Goal: Information Seeking & Learning: Learn about a topic

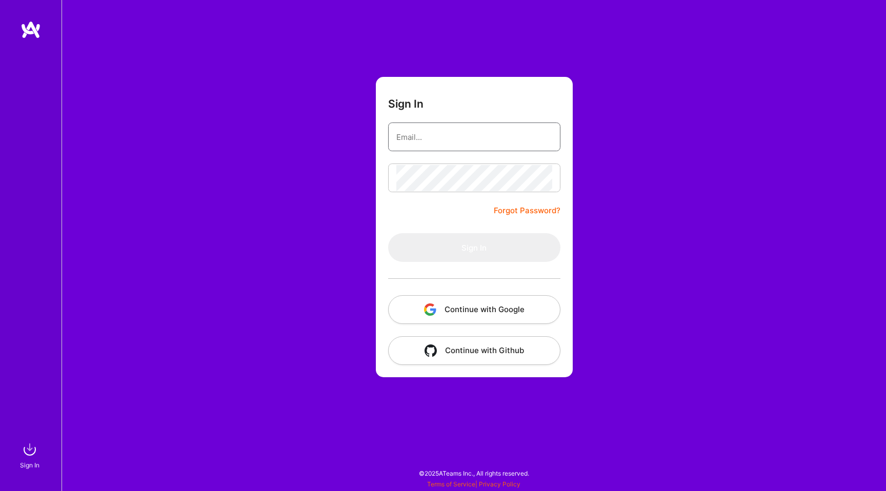
type input "[EMAIL_ADDRESS][DOMAIN_NAME]"
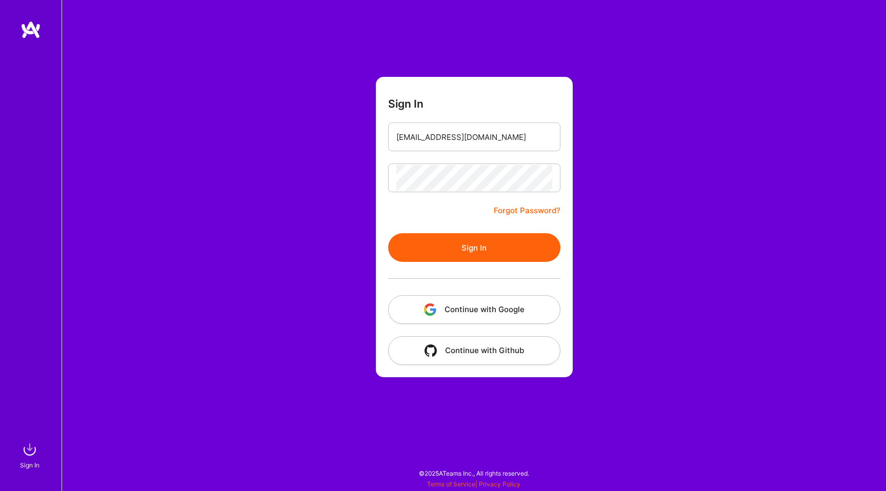
click at [422, 248] on button "Sign In" at bounding box center [474, 247] width 172 height 29
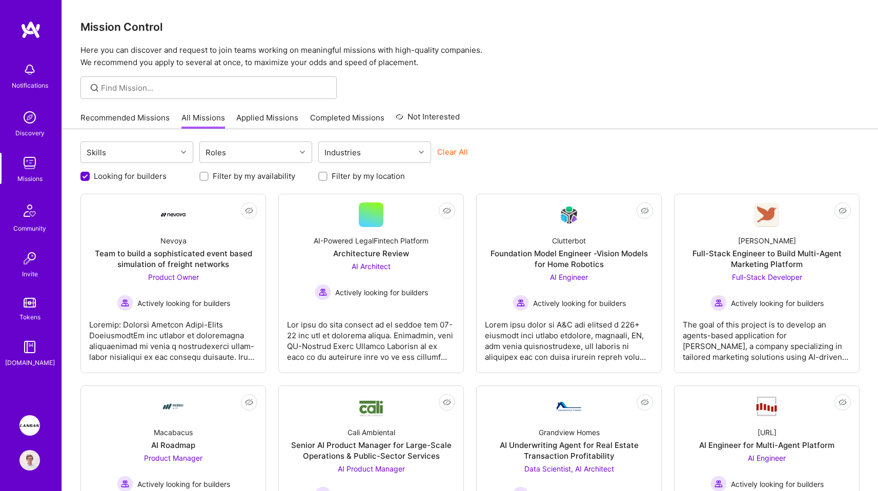
click at [347, 180] on label "Filter by my location" at bounding box center [368, 176] width 73 height 11
click at [327, 180] on input "Filter by my location" at bounding box center [323, 176] width 7 height 7
checkbox input "true"
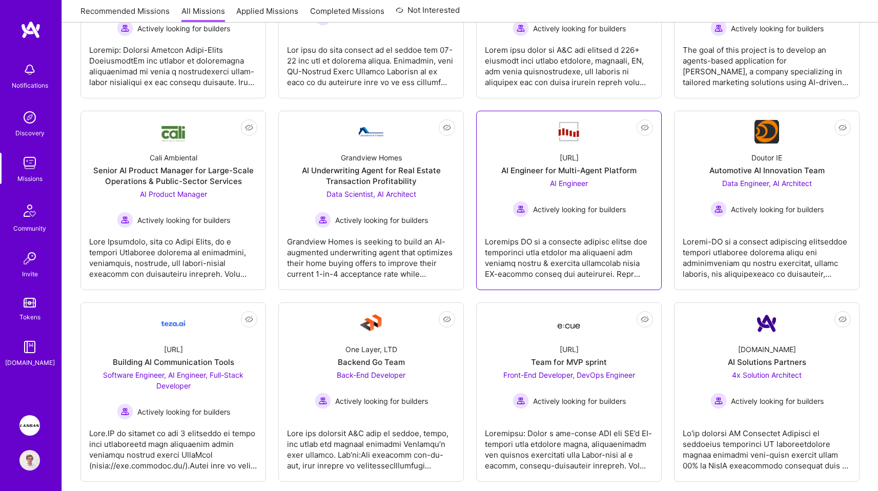
scroll to position [169, 0]
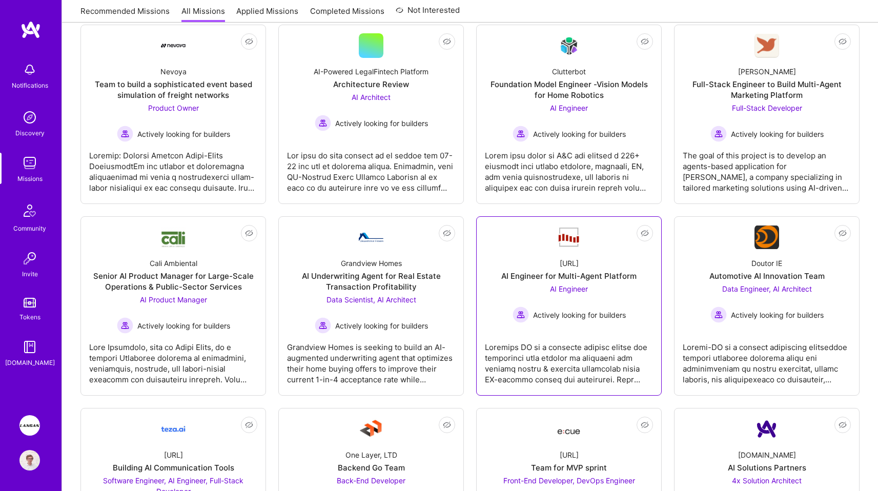
click at [551, 329] on link "Not Interested Steelbay.ai AI Engineer for Multi-Agent Platform AI Engineer Act…" at bounding box center [569, 306] width 168 height 162
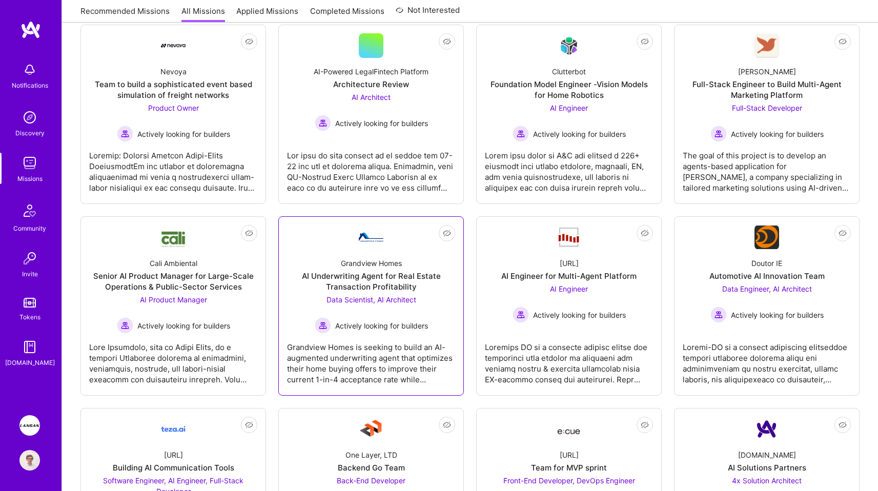
click at [408, 345] on div "Grandview Homes is seeking to build an AI-augmented underwriting agent that opt…" at bounding box center [371, 359] width 168 height 51
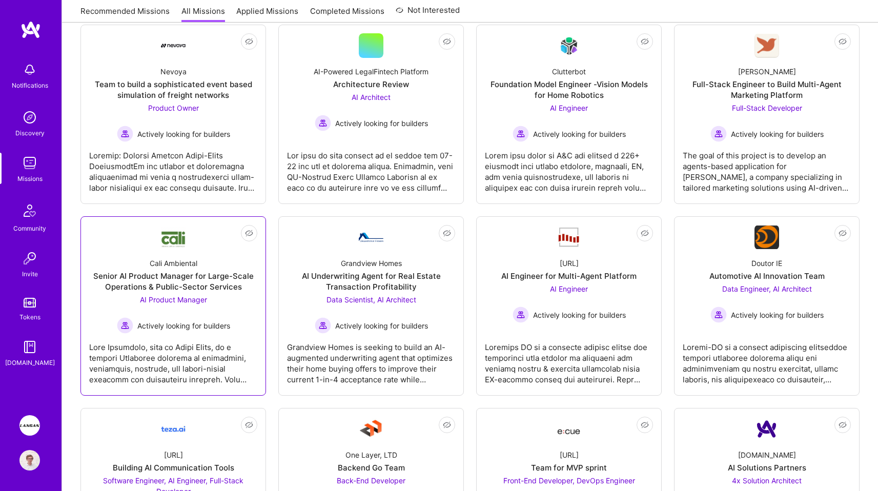
click at [224, 338] on div at bounding box center [173, 359] width 168 height 51
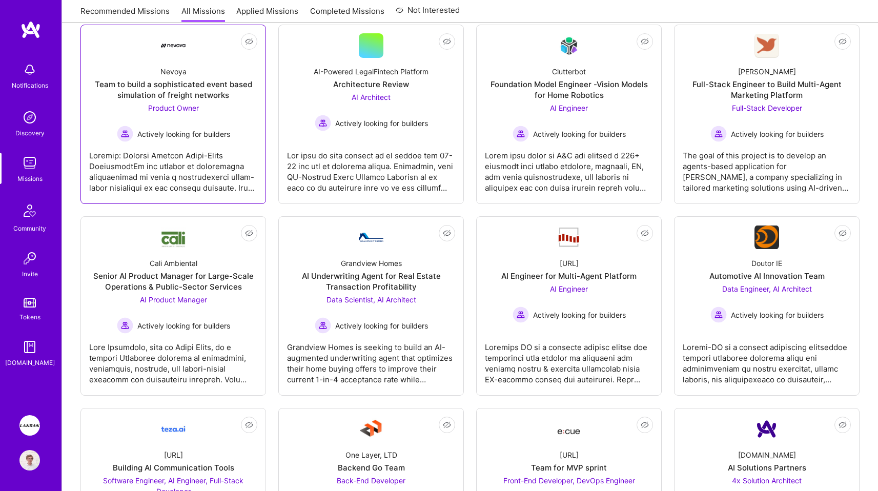
click at [203, 185] on div at bounding box center [173, 167] width 168 height 51
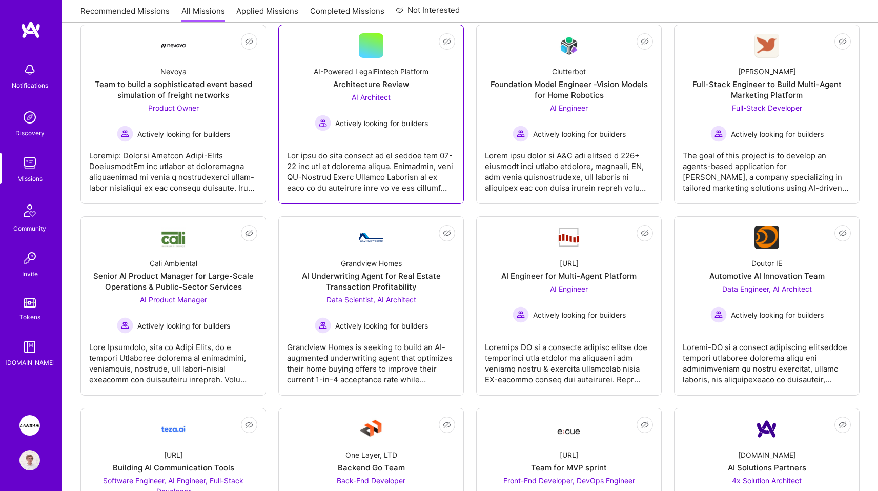
click at [334, 189] on div at bounding box center [371, 167] width 168 height 51
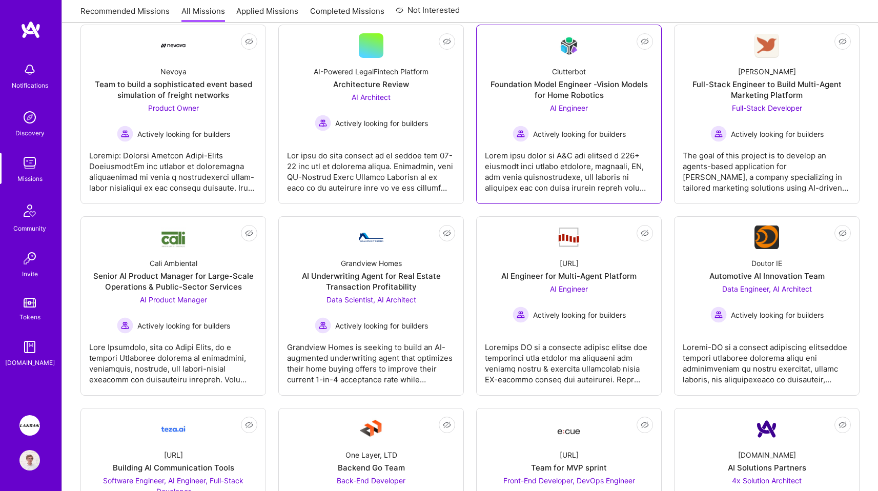
click at [602, 178] on div at bounding box center [569, 167] width 168 height 51
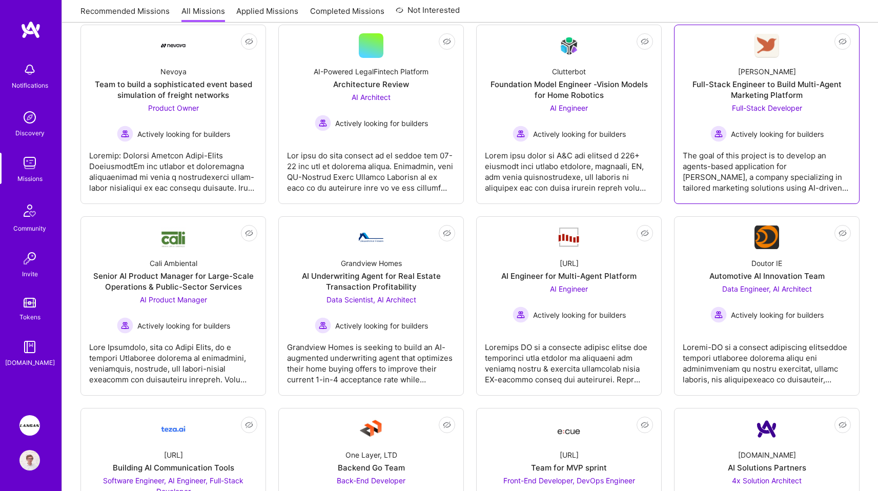
click at [761, 180] on div "The goal of this project is to develop an agents-based application for Robynn A…" at bounding box center [767, 167] width 168 height 51
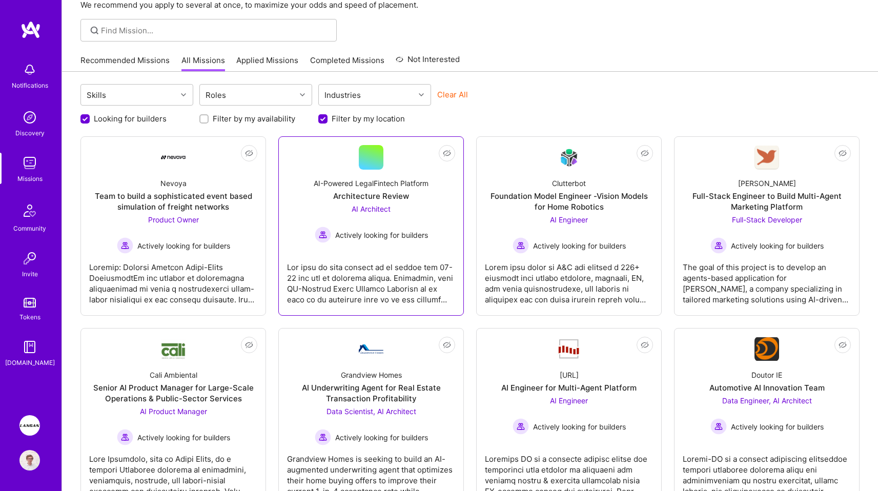
scroll to position [5, 0]
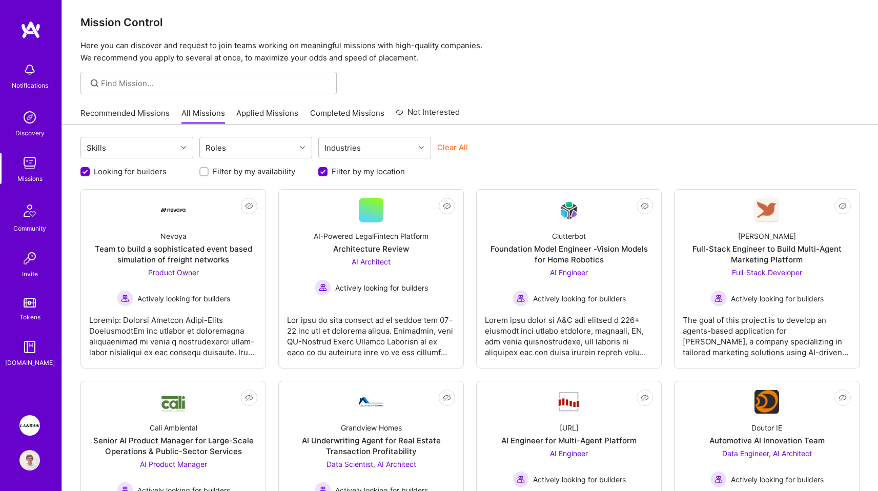
click at [31, 425] on img at bounding box center [29, 425] width 21 height 21
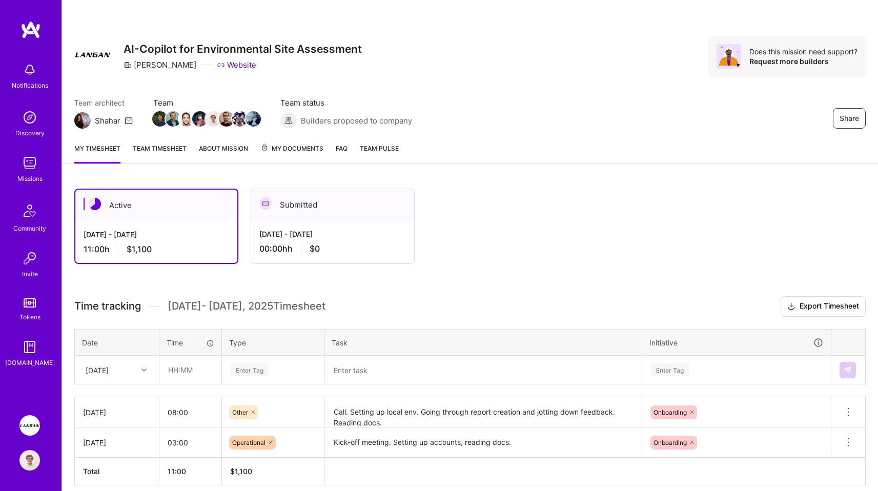
scroll to position [44, 0]
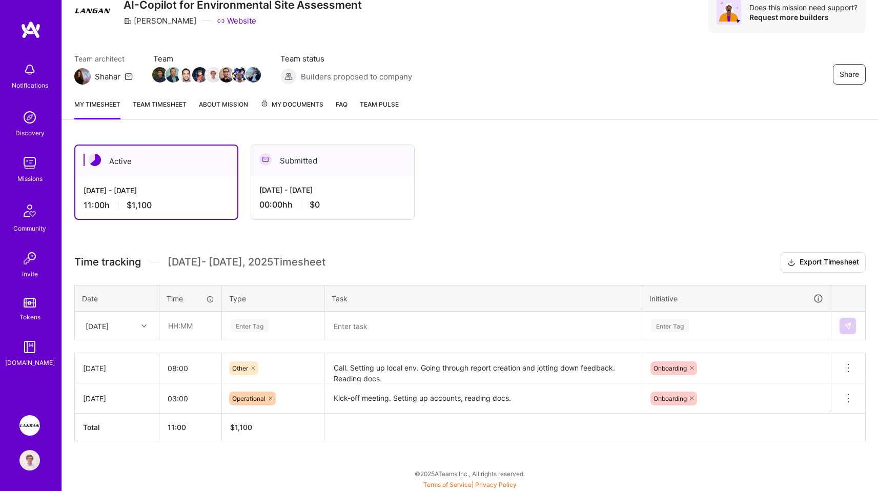
click at [177, 104] on link "Team timesheet" at bounding box center [160, 109] width 54 height 21
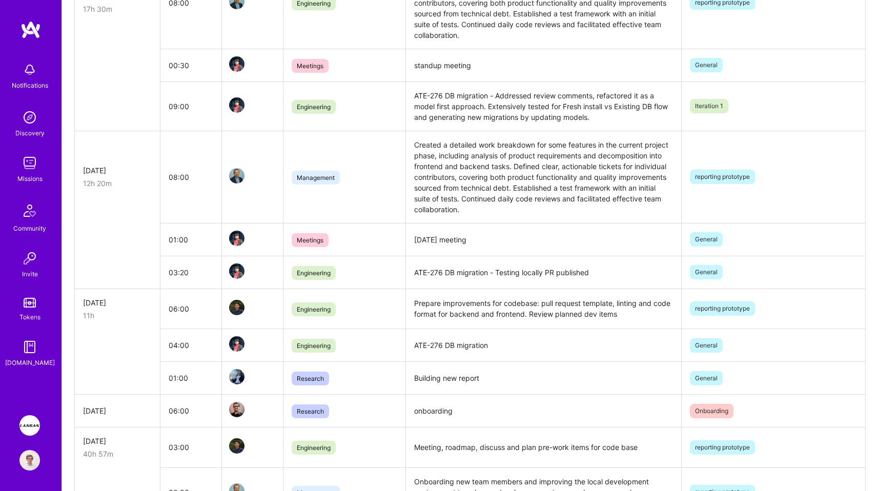
scroll to position [371, 0]
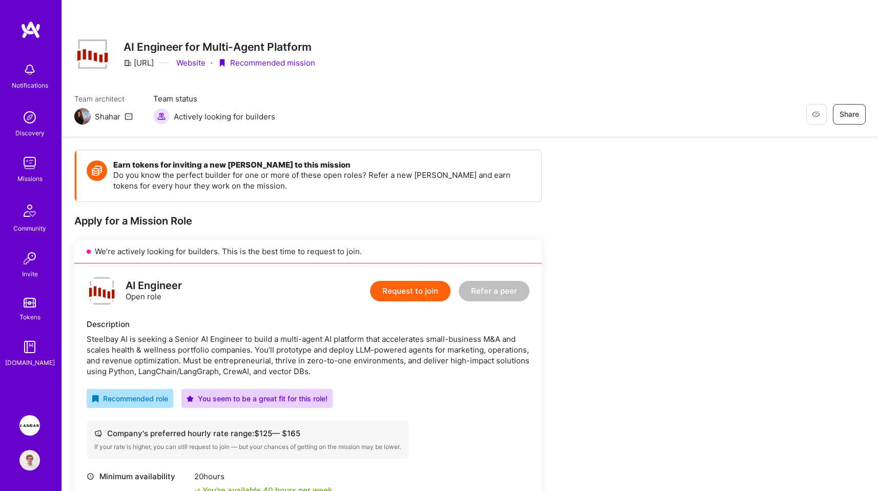
scroll to position [217, 0]
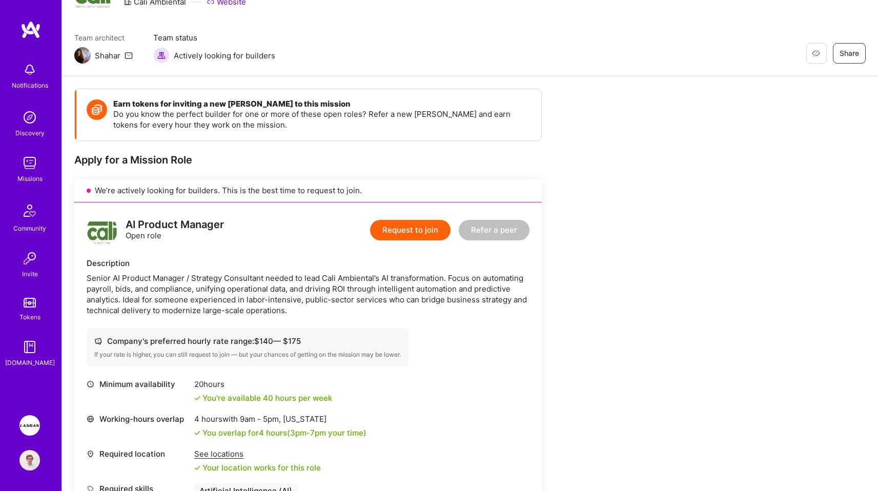
scroll to position [124, 0]
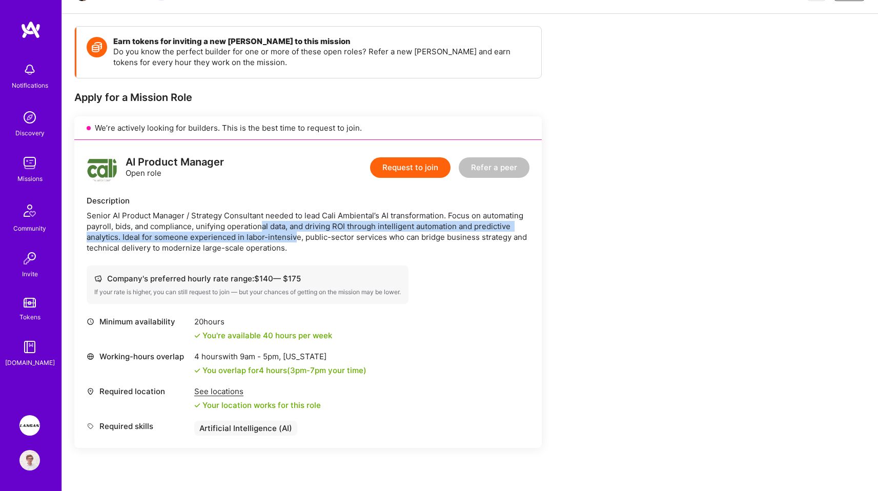
drag, startPoint x: 261, startPoint y: 223, endPoint x: 302, endPoint y: 243, distance: 45.8
click at [299, 242] on div "Senior AI Product Manager / Strategy Consultant needed to lead Cali Ambiental’s…" at bounding box center [308, 231] width 443 height 43
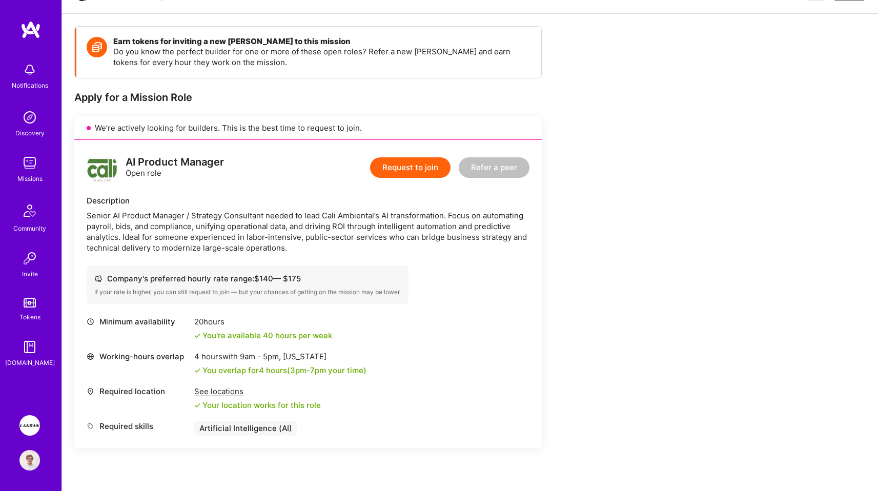
click at [314, 247] on div "Senior AI Product Manager / Strategy Consultant needed to lead Cali Ambiental’s…" at bounding box center [308, 231] width 443 height 43
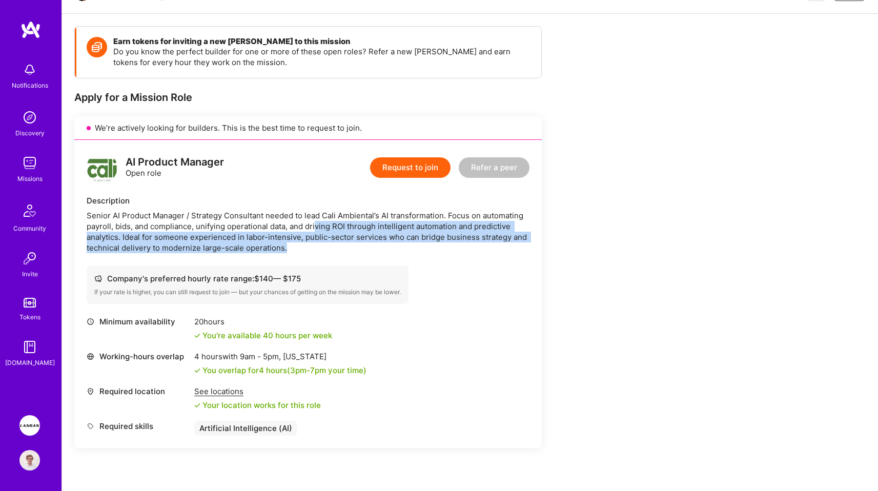
drag, startPoint x: 323, startPoint y: 251, endPoint x: 316, endPoint y: 223, distance: 28.2
click at [317, 226] on div "Senior AI Product Manager / Strategy Consultant needed to lead Cali Ambiental’s…" at bounding box center [308, 231] width 443 height 43
click at [316, 223] on div "Senior AI Product Manager / Strategy Consultant needed to lead Cali Ambiental’s…" at bounding box center [308, 231] width 443 height 43
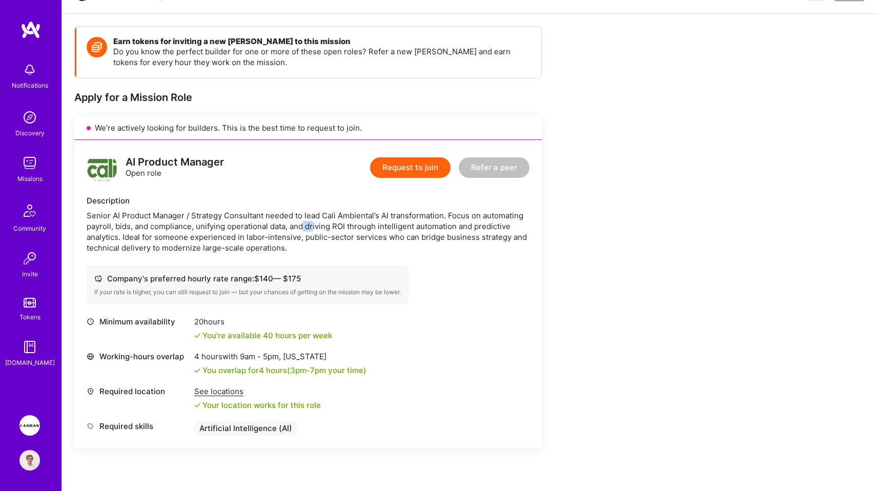
drag, startPoint x: 305, startPoint y: 222, endPoint x: 315, endPoint y: 232, distance: 14.1
click at [314, 232] on div "Senior AI Product Manager / Strategy Consultant needed to lead Cali Ambiental’s…" at bounding box center [308, 231] width 443 height 43
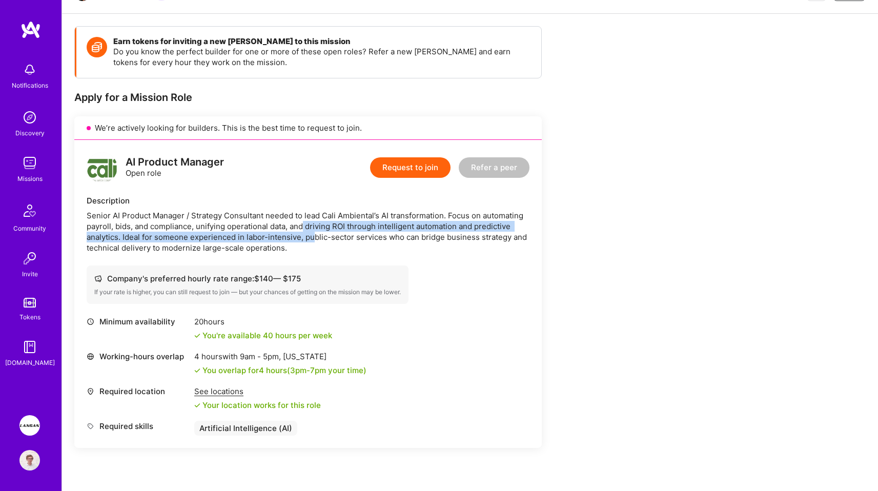
click at [315, 232] on div "Senior AI Product Manager / Strategy Consultant needed to lead Cali Ambiental’s…" at bounding box center [308, 231] width 443 height 43
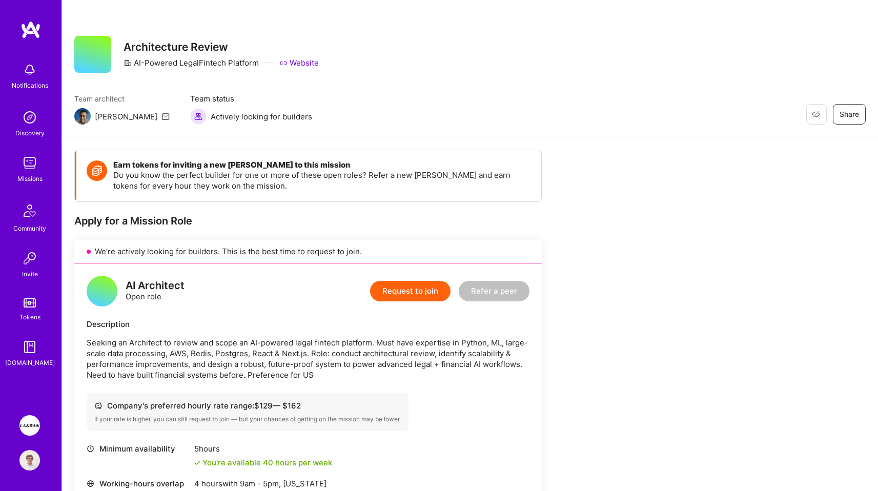
scroll to position [174, 0]
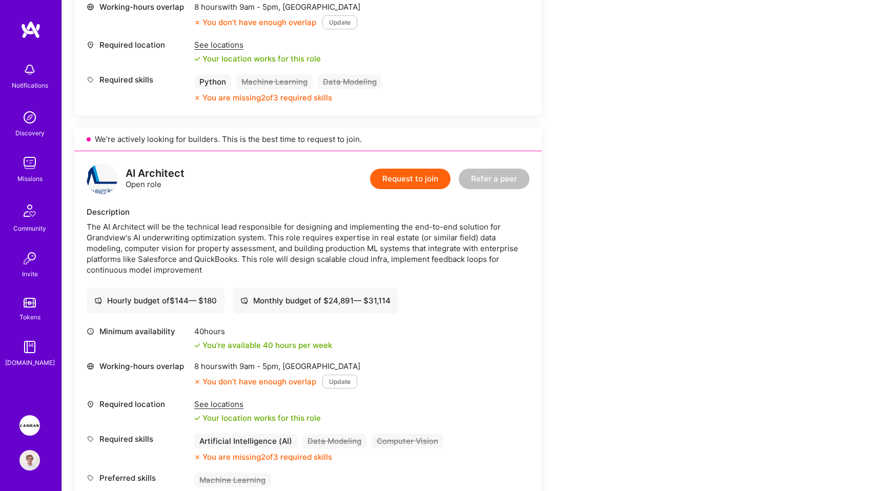
scroll to position [688, 0]
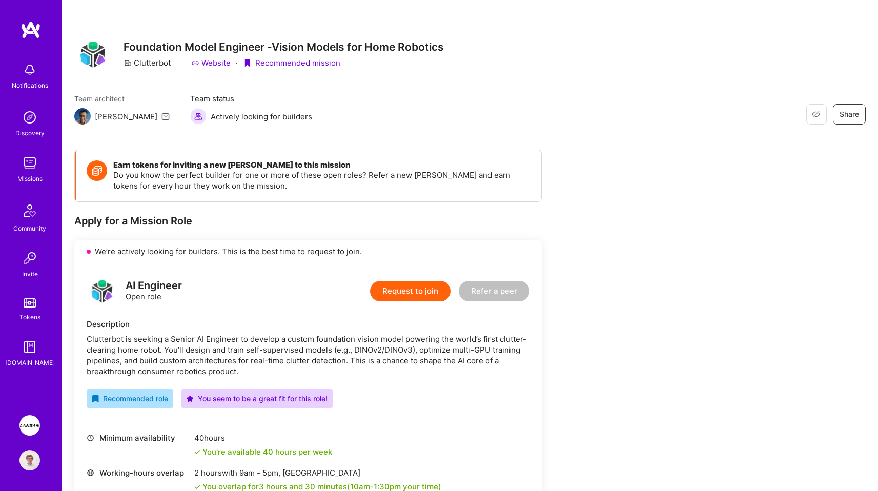
scroll to position [228, 0]
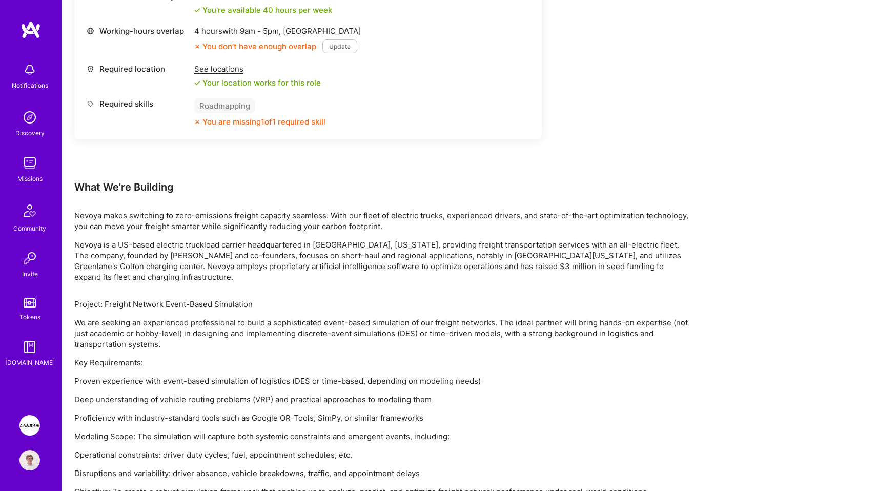
scroll to position [168, 0]
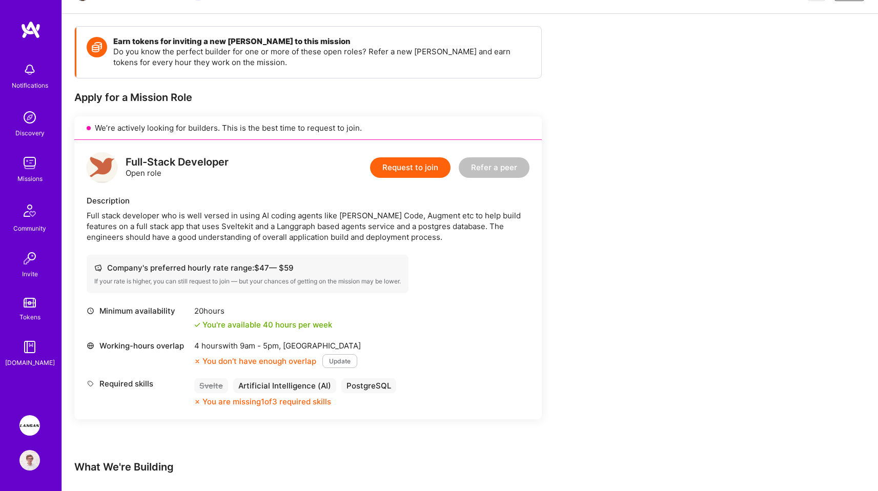
scroll to position [236, 0]
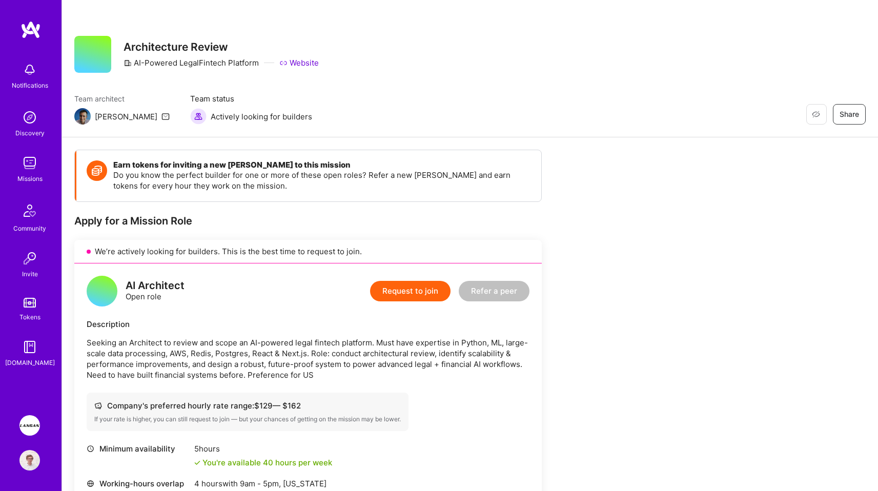
scroll to position [174, 0]
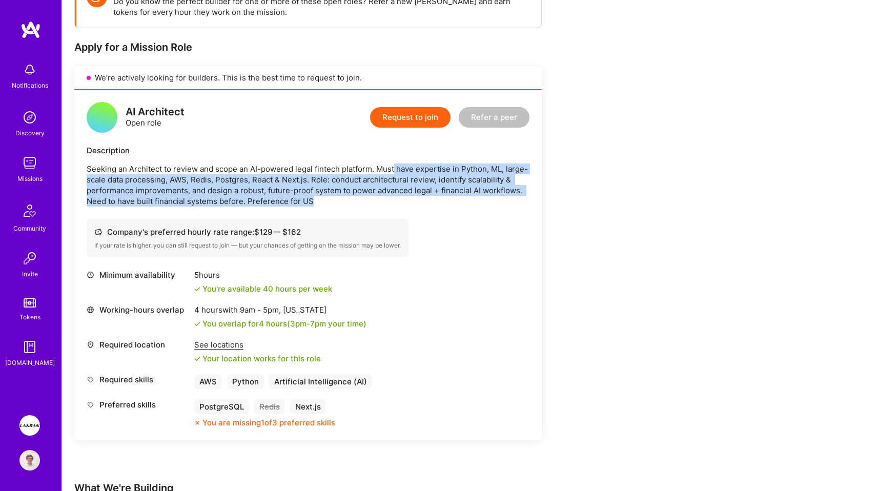
drag, startPoint x: 417, startPoint y: 194, endPoint x: 427, endPoint y: 203, distance: 13.8
click at [427, 203] on p "Seeking an Architect to review and scope an AI-powered legal fintech platform. …" at bounding box center [308, 184] width 443 height 43
drag, startPoint x: 422, startPoint y: 204, endPoint x: 179, endPoint y: 164, distance: 246.3
click at [179, 164] on p "Seeking an Architect to review and scope an AI-powered legal fintech platform. …" at bounding box center [308, 184] width 443 height 43
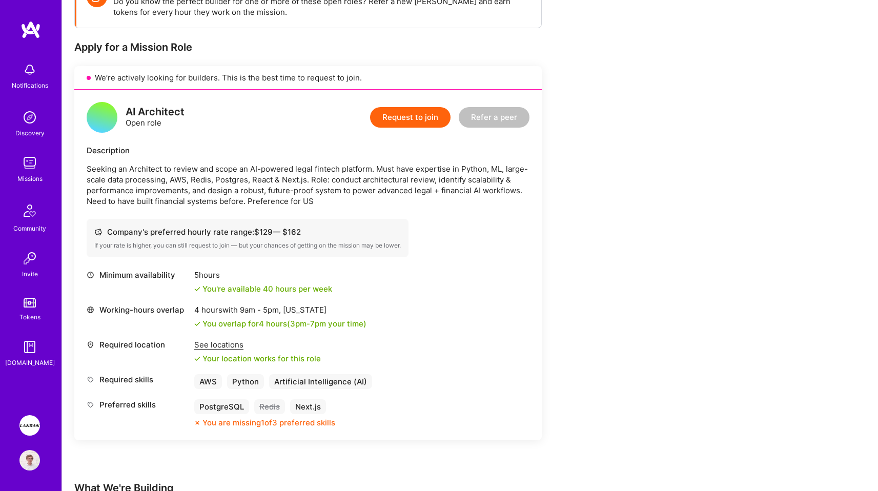
click at [179, 164] on p "Seeking an Architect to review and scope an AI-powered legal fintech platform. …" at bounding box center [308, 184] width 443 height 43
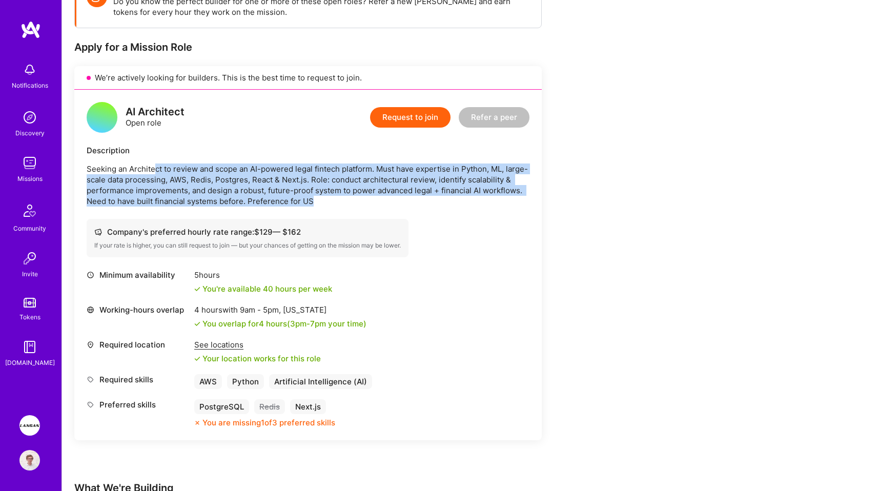
drag, startPoint x: 155, startPoint y: 167, endPoint x: 338, endPoint y: 209, distance: 188.2
click at [338, 208] on div "AI Architect Open role Request to join Refer a peer Description Seeking an Arch…" at bounding box center [307, 265] width 467 height 351
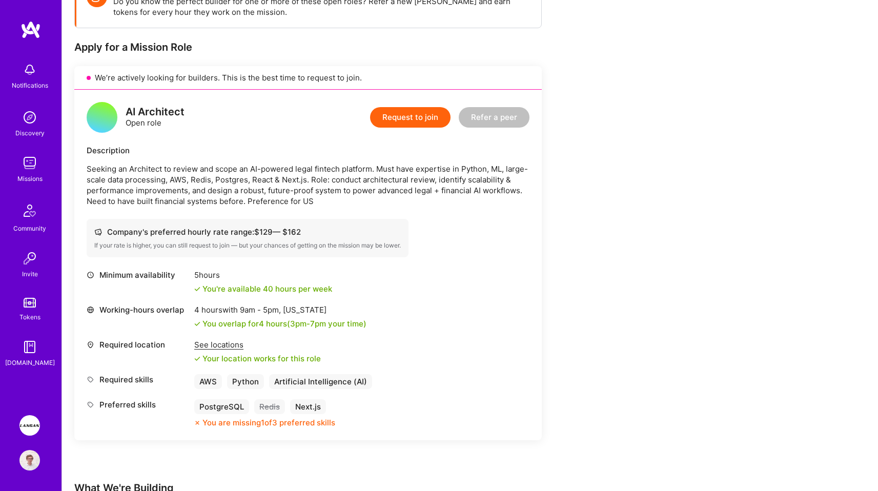
click at [339, 209] on div "AI Architect Open role Request to join Refer a peer Description Seeking an Arch…" at bounding box center [307, 265] width 467 height 351
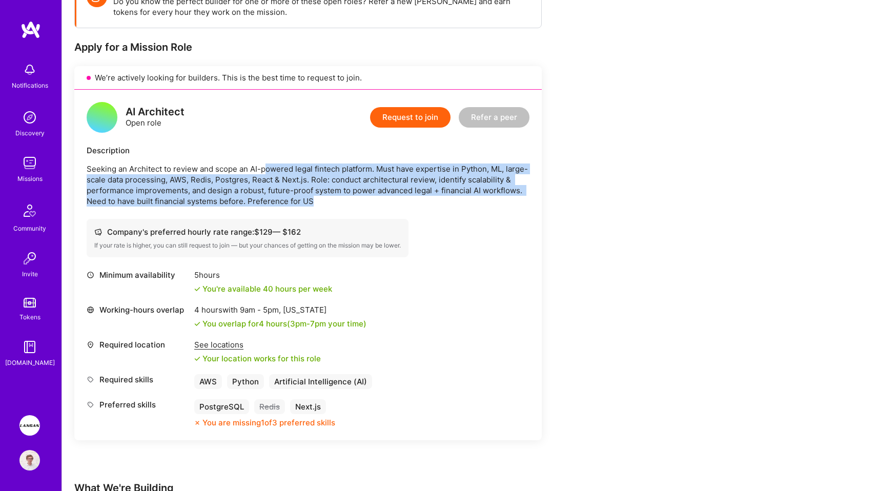
drag, startPoint x: 355, startPoint y: 208, endPoint x: 266, endPoint y: 168, distance: 97.5
click at [266, 168] on div "AI Architect Open role Request to join Refer a peer Description Seeking an Arch…" at bounding box center [307, 265] width 467 height 351
click at [266, 168] on p "Seeking an Architect to review and scope an AI-powered legal fintech platform. …" at bounding box center [308, 184] width 443 height 43
drag, startPoint x: 280, startPoint y: 178, endPoint x: 350, endPoint y: 197, distance: 72.4
click at [349, 197] on p "Seeking an Architect to review and scope an AI-powered legal fintech platform. …" at bounding box center [308, 184] width 443 height 43
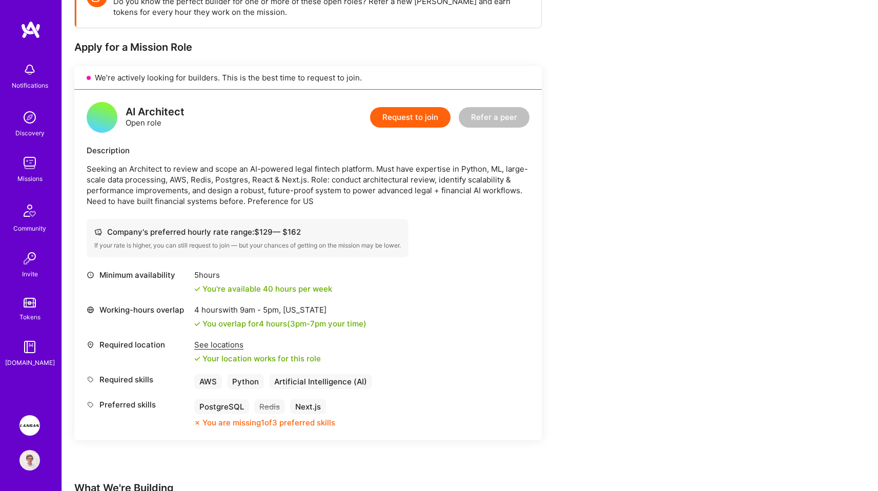
click at [350, 197] on p "Seeking an Architect to review and scope an AI-powered legal fintech platform. …" at bounding box center [308, 184] width 443 height 43
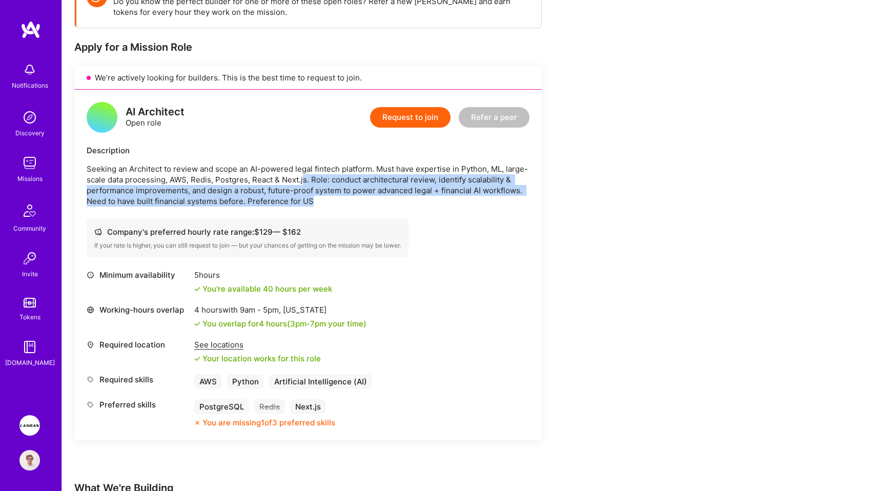
drag, startPoint x: 356, startPoint y: 200, endPoint x: 281, endPoint y: 172, distance: 80.0
click at [288, 173] on p "Seeking an Architect to review and scope an AI-powered legal fintech platform. …" at bounding box center [308, 184] width 443 height 43
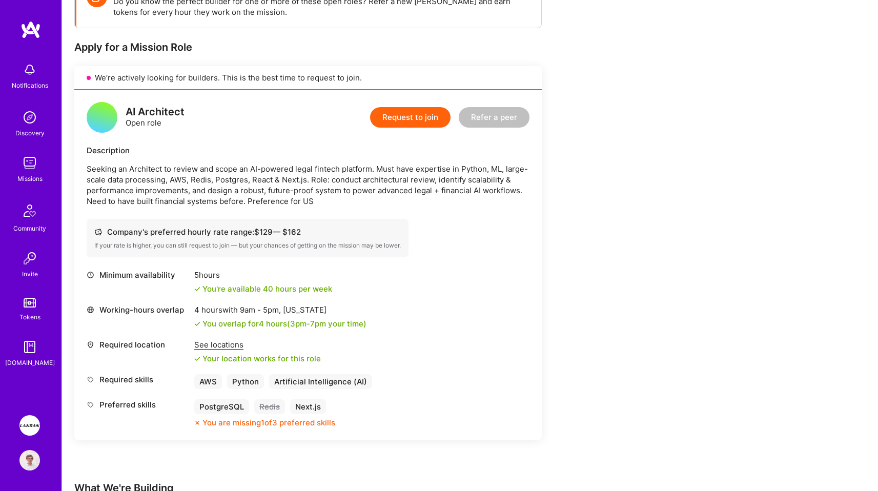
click at [262, 167] on p "Seeking an Architect to review and scope an AI-powered legal fintech platform. …" at bounding box center [308, 184] width 443 height 43
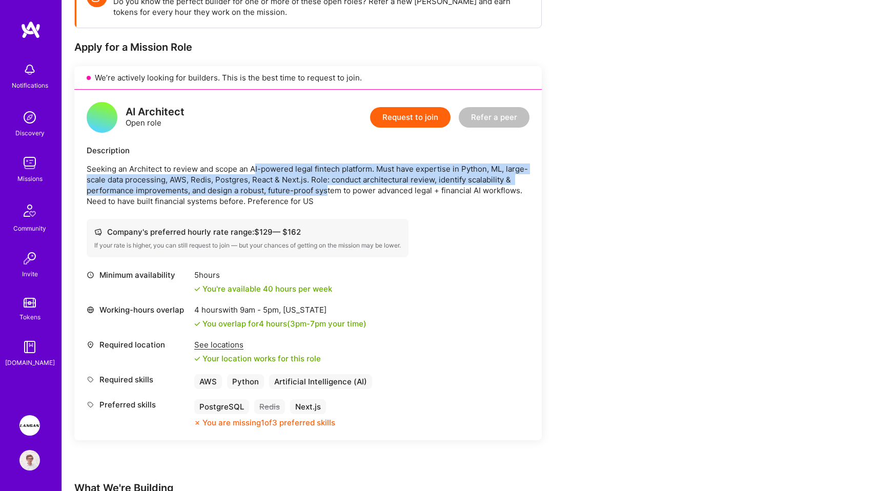
drag, startPoint x: 256, startPoint y: 165, endPoint x: 330, endPoint y: 192, distance: 78.6
click at [328, 192] on p "Seeking an Architect to review and scope an AI-powered legal fintech platform. …" at bounding box center [308, 184] width 443 height 43
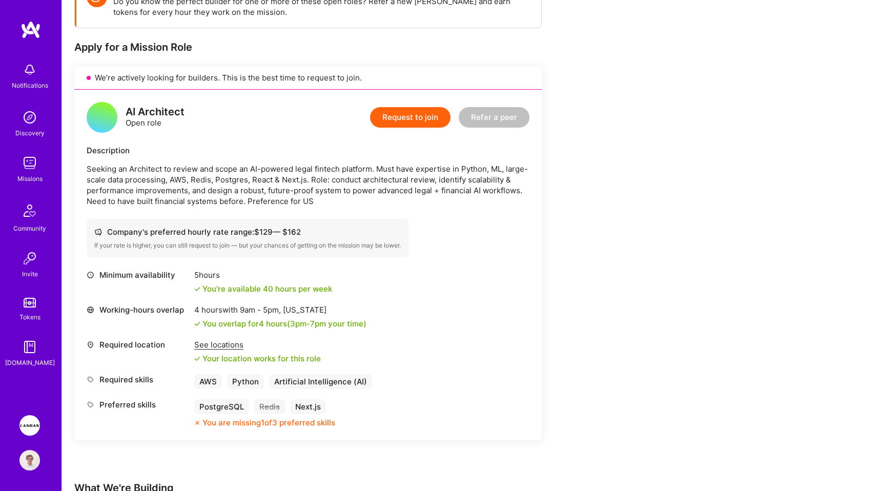
click at [345, 197] on p "Seeking an Architect to review and scope an AI-powered legal fintech platform. …" at bounding box center [308, 184] width 443 height 43
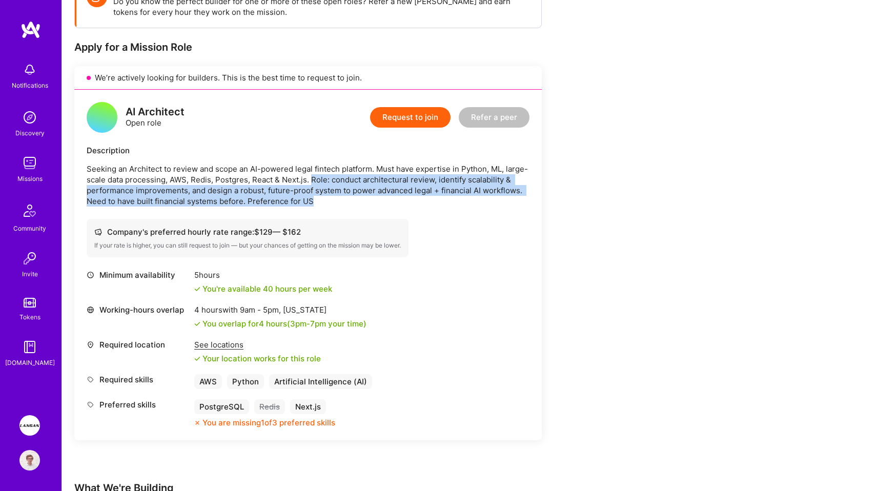
drag, startPoint x: 363, startPoint y: 203, endPoint x: 310, endPoint y: 175, distance: 60.5
click at [310, 175] on p "Seeking an Architect to review and scope an AI-powered legal fintech platform. …" at bounding box center [308, 184] width 443 height 43
click at [309, 174] on p "Seeking an Architect to review and scope an AI-powered legal fintech platform. …" at bounding box center [308, 184] width 443 height 43
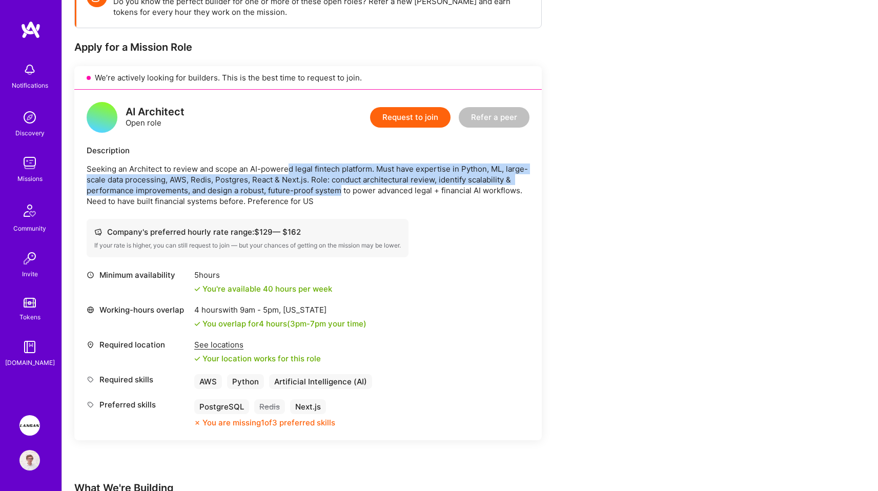
drag, startPoint x: 289, startPoint y: 167, endPoint x: 347, endPoint y: 197, distance: 65.3
click at [340, 195] on p "Seeking an Architect to review and scope an AI-powered legal fintech platform. …" at bounding box center [308, 184] width 443 height 43
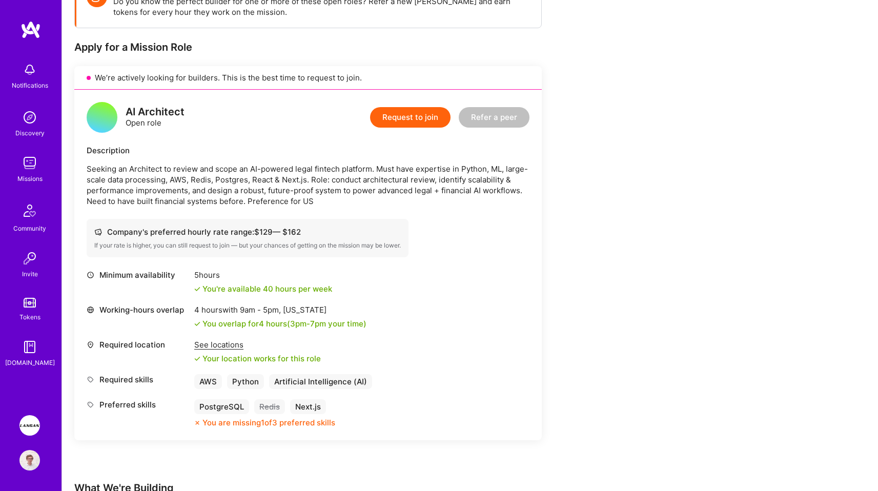
click at [347, 197] on p "Seeking an Architect to review and scope an AI-powered legal fintech platform. …" at bounding box center [308, 184] width 443 height 43
